Goal: Transaction & Acquisition: Purchase product/service

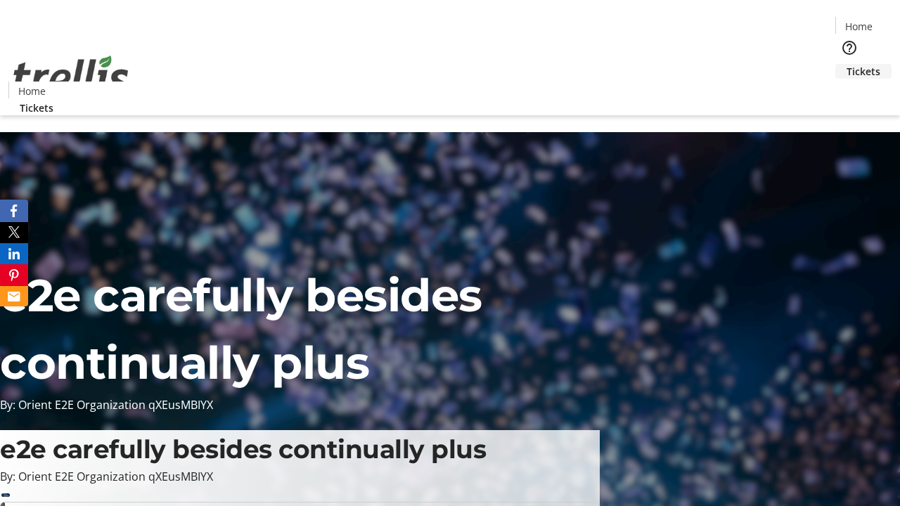
click at [847, 64] on span "Tickets" at bounding box center [864, 71] width 34 height 15
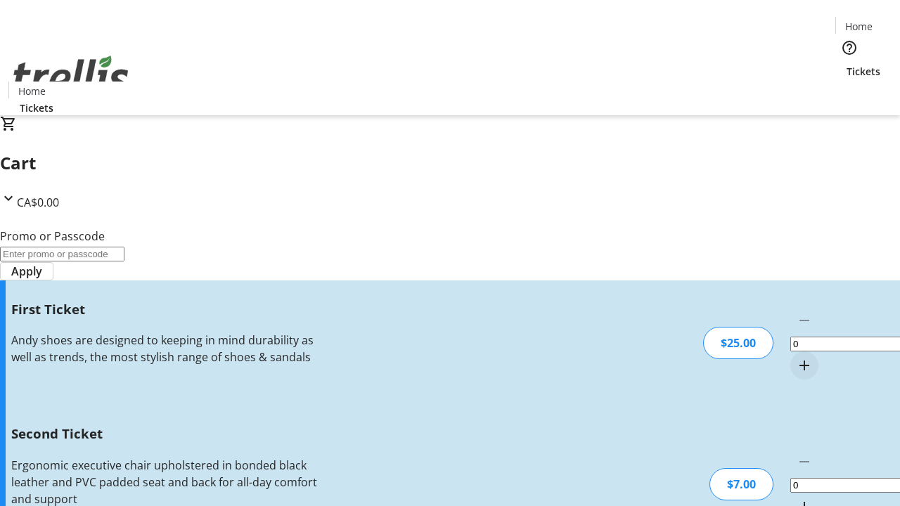
click at [796, 357] on mat-icon "Increment by one" at bounding box center [804, 365] width 17 height 17
type input "1"
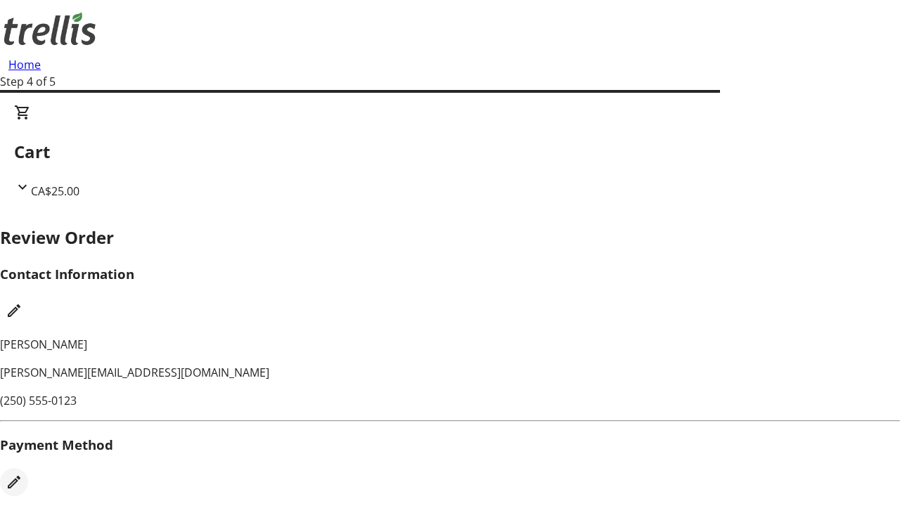
click at [23, 474] on mat-icon "Edit Payment Method" at bounding box center [14, 482] width 17 height 17
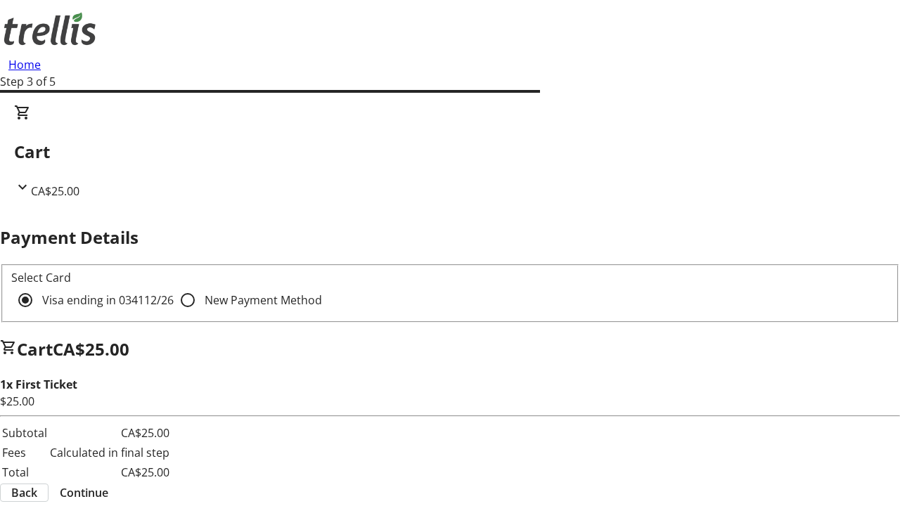
click at [174, 286] on input "New Payment Method" at bounding box center [188, 300] width 28 height 28
radio input "true"
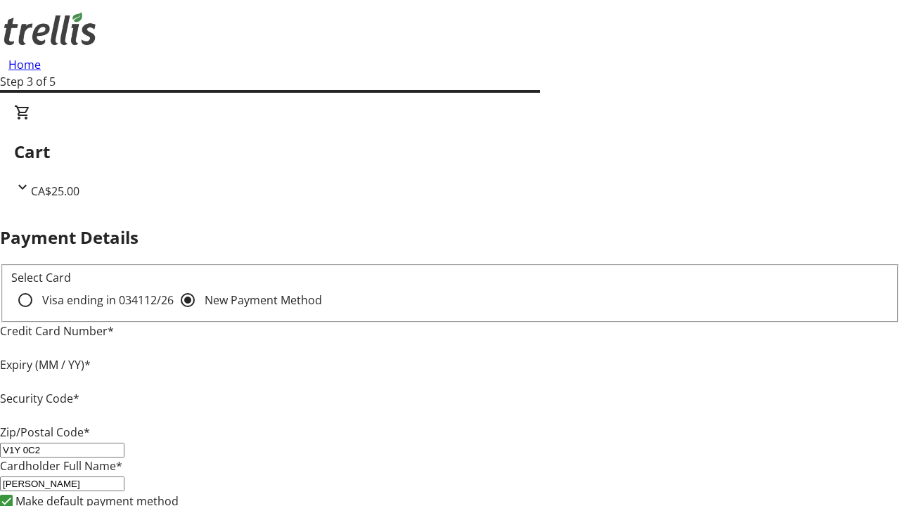
type input "V1Y 0C2"
